Goal: Check status: Check status

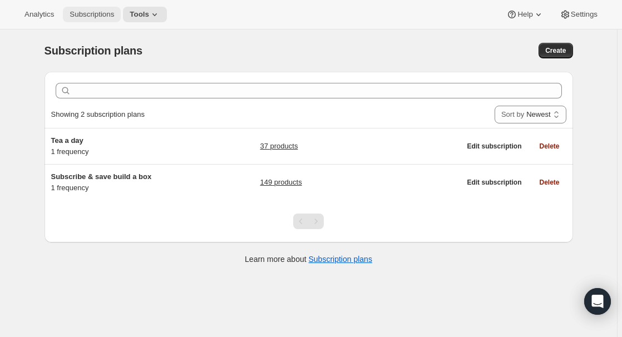
click at [81, 13] on span "Subscriptions" at bounding box center [92, 14] width 45 height 9
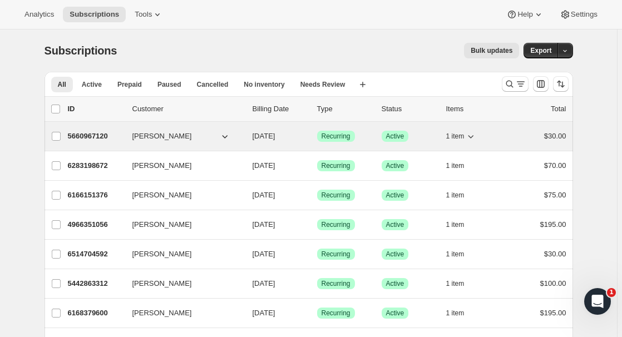
click at [101, 134] on p "5660967120" at bounding box center [96, 136] width 56 height 11
